Goal: Transaction & Acquisition: Book appointment/travel/reservation

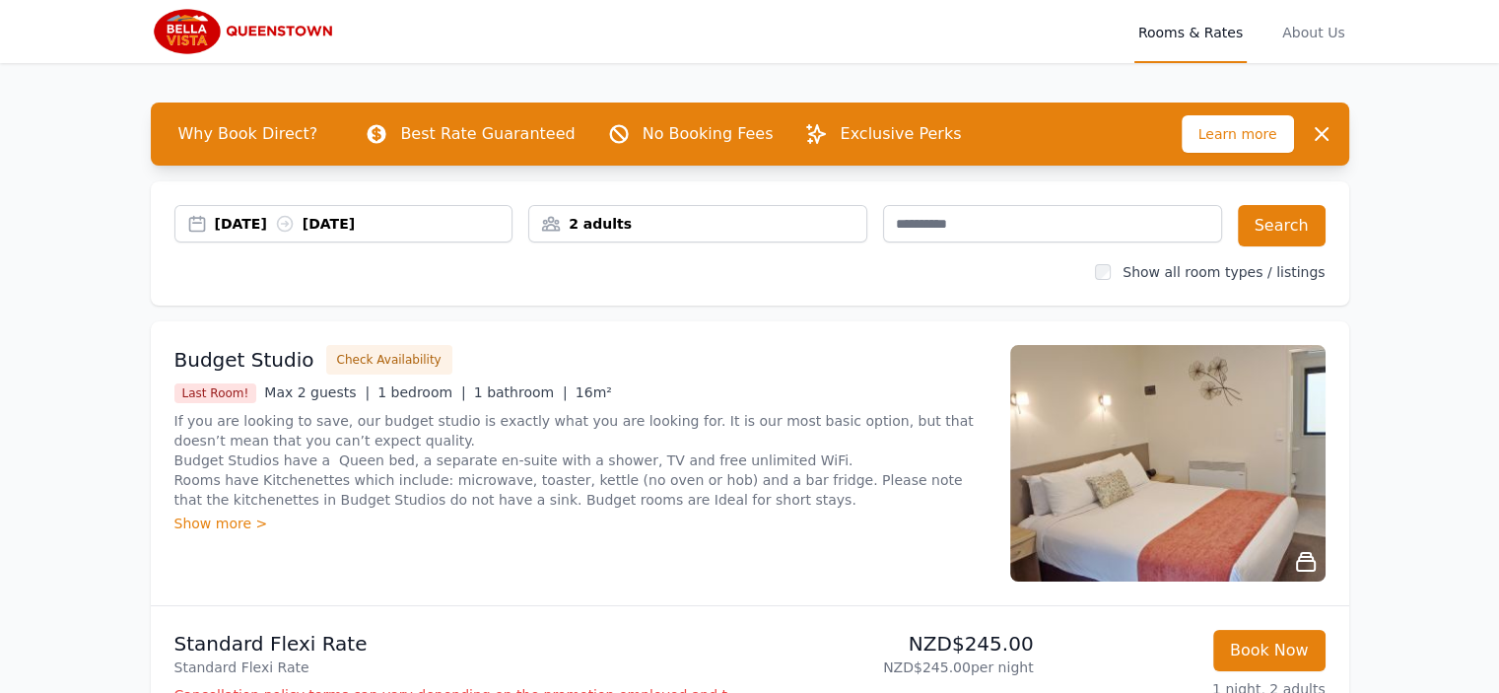
click at [608, 224] on div "2 adults" at bounding box center [697, 224] width 337 height 20
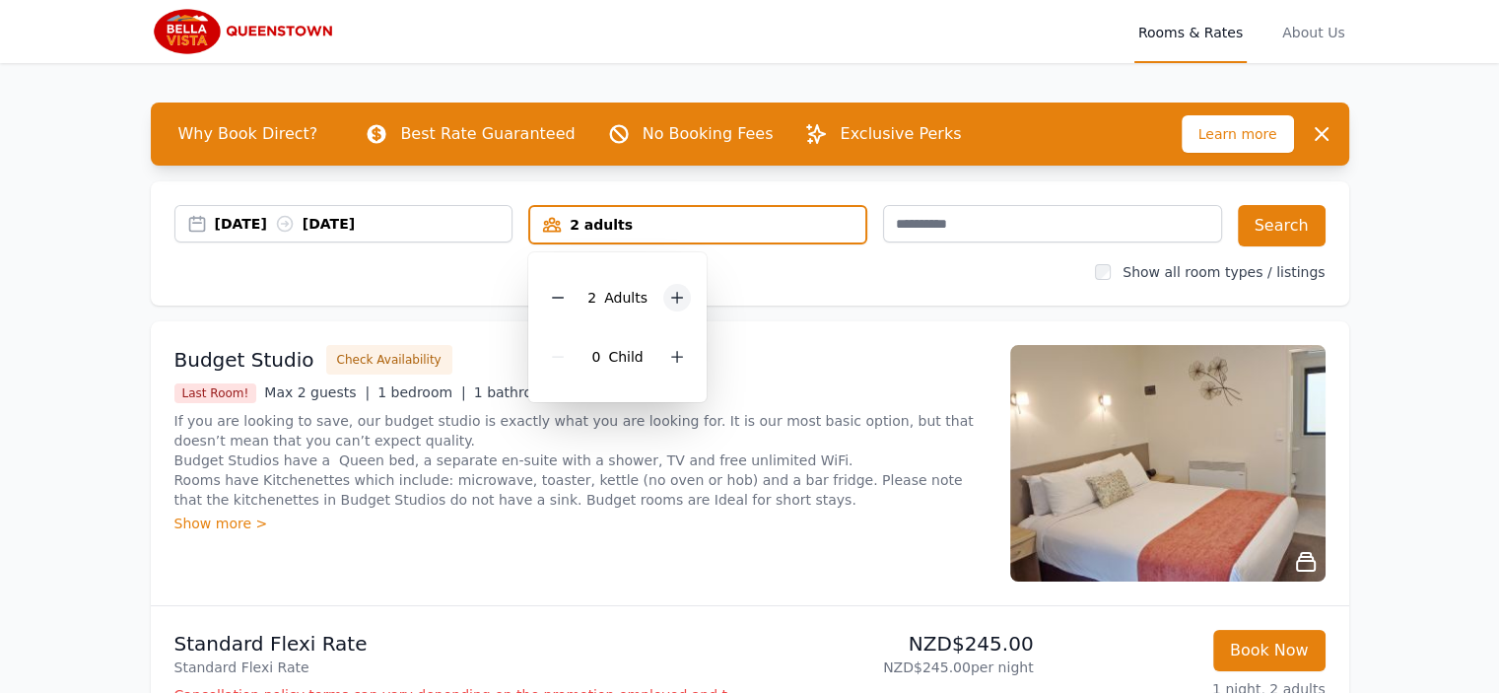
click at [669, 296] on icon at bounding box center [677, 298] width 16 height 16
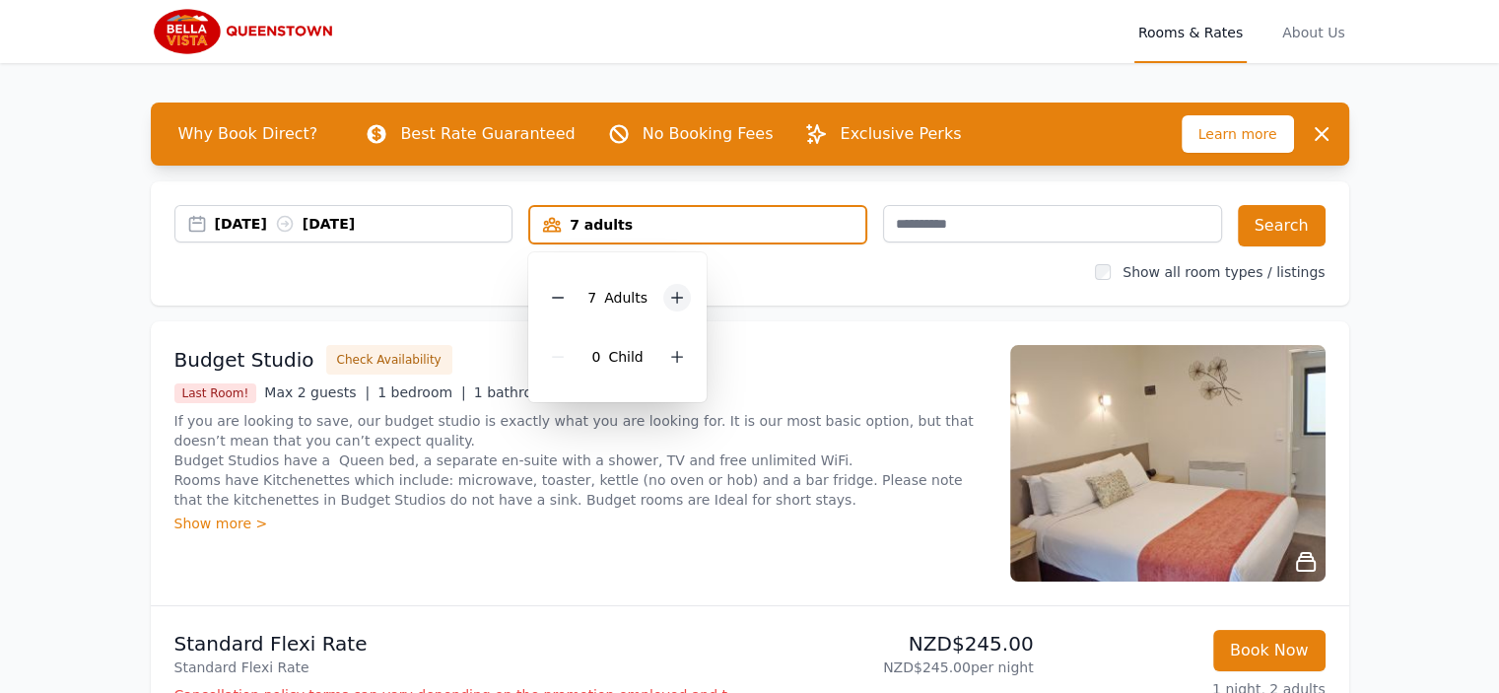
click at [669, 296] on icon at bounding box center [677, 298] width 16 height 16
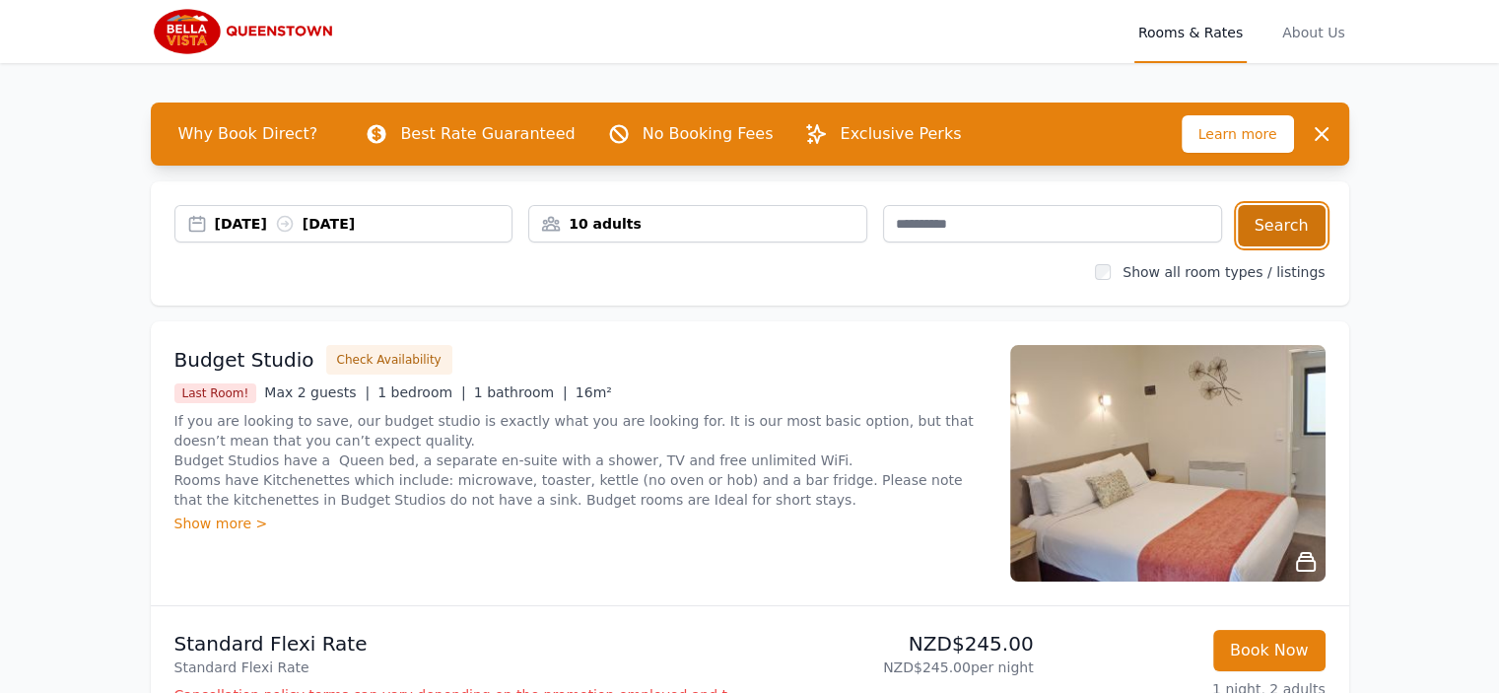
click at [1305, 225] on button "Search" at bounding box center [1282, 225] width 88 height 41
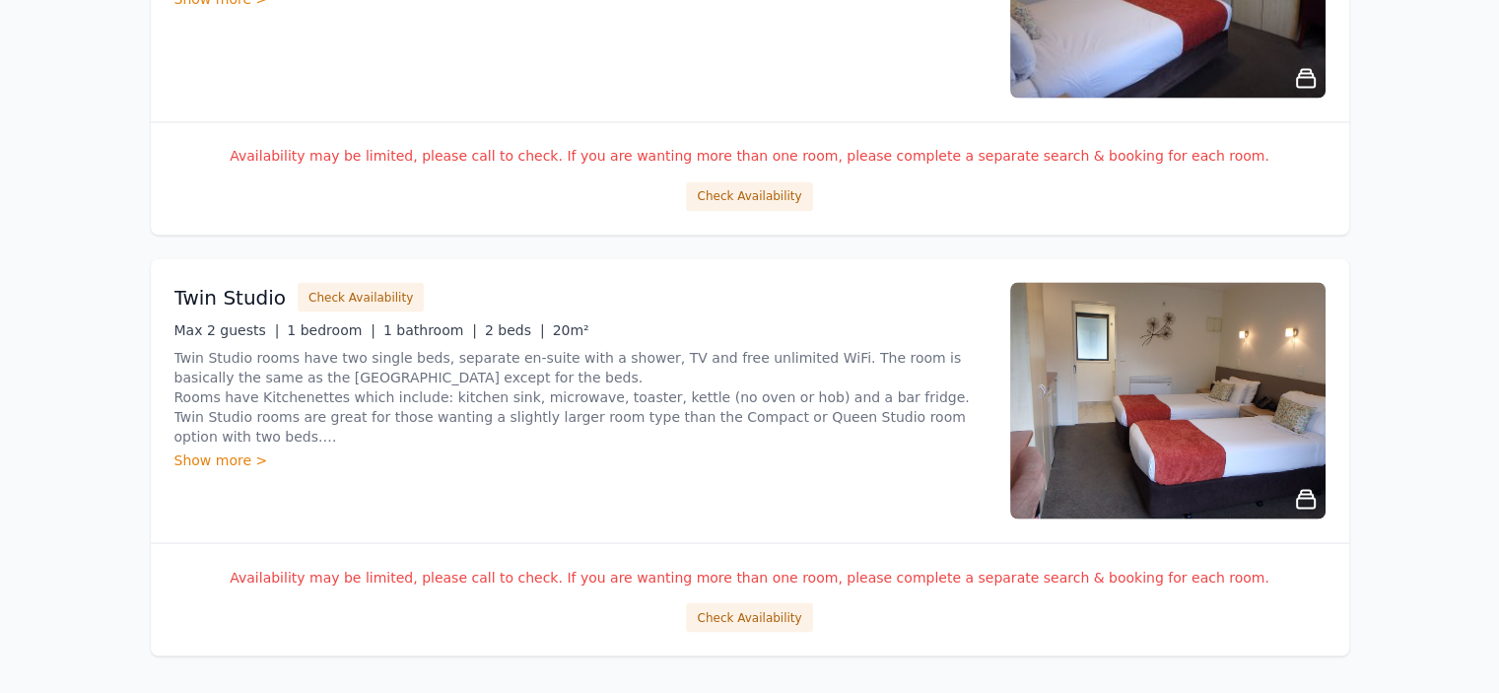
scroll to position [3726, 0]
